Goal: Information Seeking & Learning: Check status

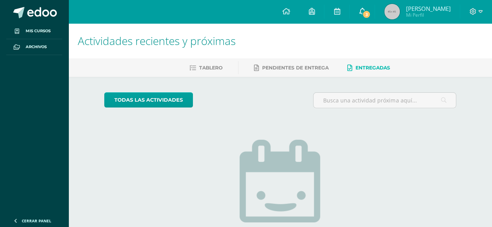
click at [367, 6] on link "3" at bounding box center [361, 11] width 25 height 23
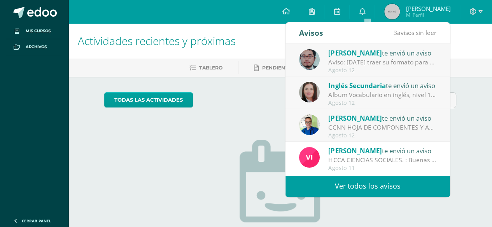
click at [368, 121] on span "[PERSON_NAME]" at bounding box center [354, 118] width 53 height 9
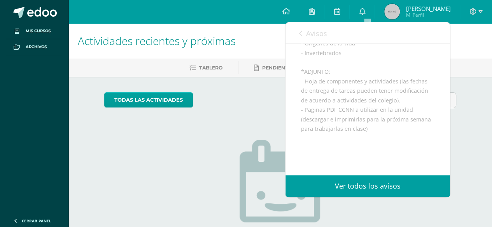
scroll to position [110, 0]
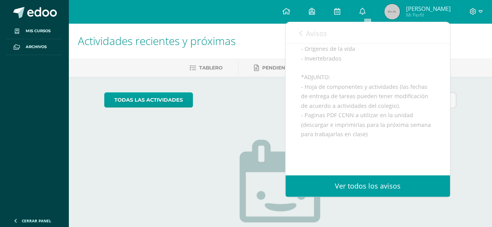
click at [430, 121] on div "[PERSON_NAME] te envió un aviso: CCNN HOJA DE COMPONENTES Y ACTIVIADES IV UNIDA…" at bounding box center [367, 93] width 164 height 319
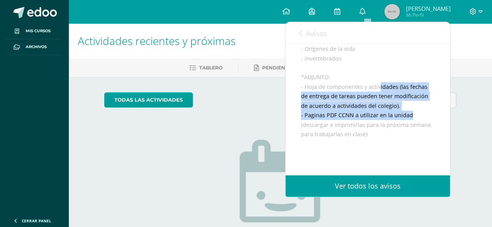
drag, startPoint x: 379, startPoint y: 97, endPoint x: 431, endPoint y: 124, distance: 58.1
click at [431, 124] on div "[PERSON_NAME] te envió un aviso: CCNN HOJA DE COMPONENTES Y ACTIVIADES IV UNIDA…" at bounding box center [367, 93] width 164 height 319
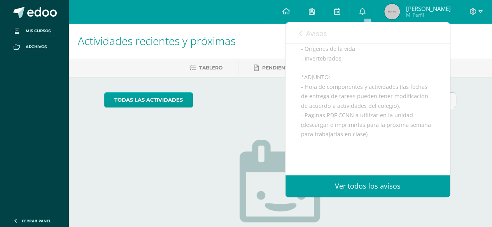
click at [433, 133] on div "[PERSON_NAME] te envió un aviso: CCNN HOJA DE COMPONENTES Y ACTIVIADES IV UNIDA…" at bounding box center [367, 93] width 164 height 319
click at [301, 31] on icon at bounding box center [300, 33] width 3 height 6
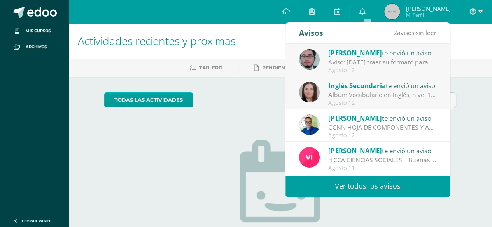
click at [366, 77] on div "Inglés Secundaria te envió un aviso Album Vocabulario en inglés, nivel 1, Ms. […" at bounding box center [367, 93] width 164 height 33
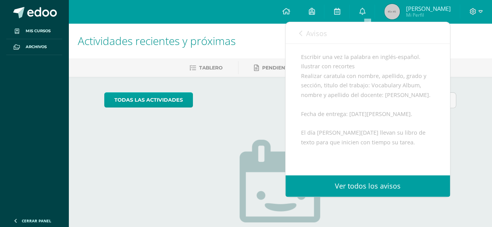
scroll to position [150, 0]
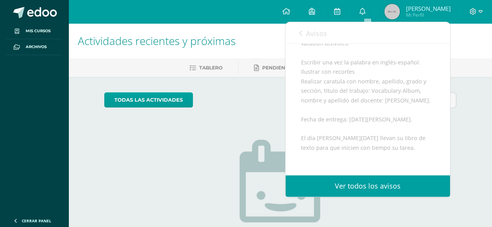
click at [306, 31] on span "Avisos" at bounding box center [316, 33] width 21 height 9
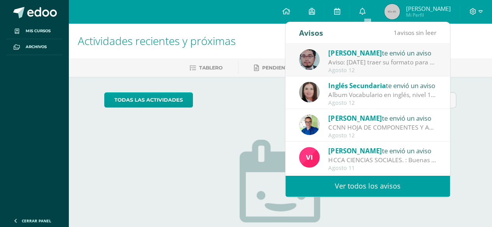
click at [344, 44] on div "[PERSON_NAME] te envió un aviso Aviso: [DATE] traer su formato para continuar l…" at bounding box center [367, 60] width 164 height 33
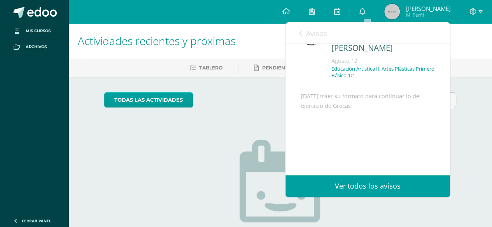
click at [302, 34] on link "Avisos" at bounding box center [313, 33] width 28 height 22
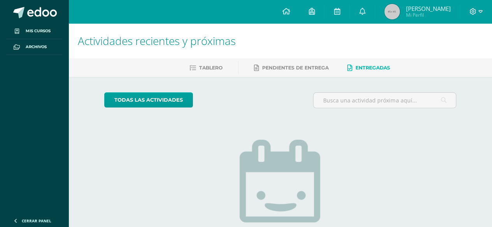
click at [264, 51] on h1 "Actividades recientes y próximas" at bounding box center [280, 40] width 405 height 35
click at [290, 12] on icon at bounding box center [286, 11] width 8 height 7
click at [224, 52] on h1 "Actividades recientes y próximas" at bounding box center [280, 40] width 405 height 35
click at [195, 75] on div "Tablero Pendientes de entrega Entregadas" at bounding box center [289, 68] width 442 height 18
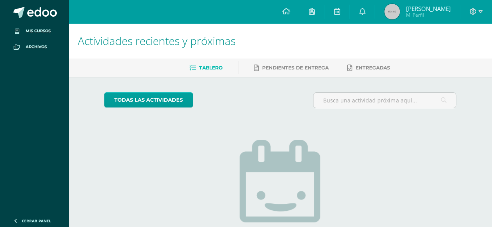
click at [426, 10] on span "[PERSON_NAME]" at bounding box center [427, 9] width 45 height 8
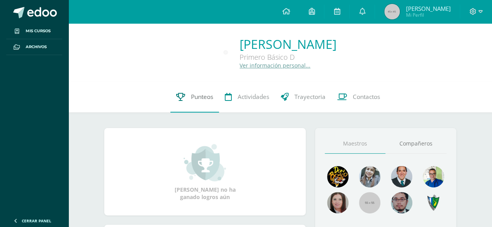
click at [196, 96] on span "Punteos" at bounding box center [202, 97] width 22 height 8
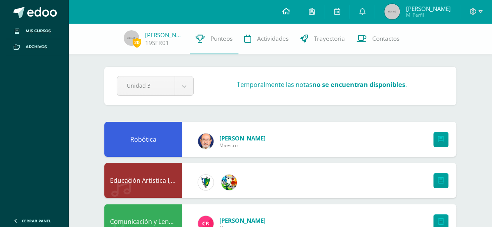
click at [286, 8] on link at bounding box center [285, 11] width 26 height 23
